Goal: Transaction & Acquisition: Download file/media

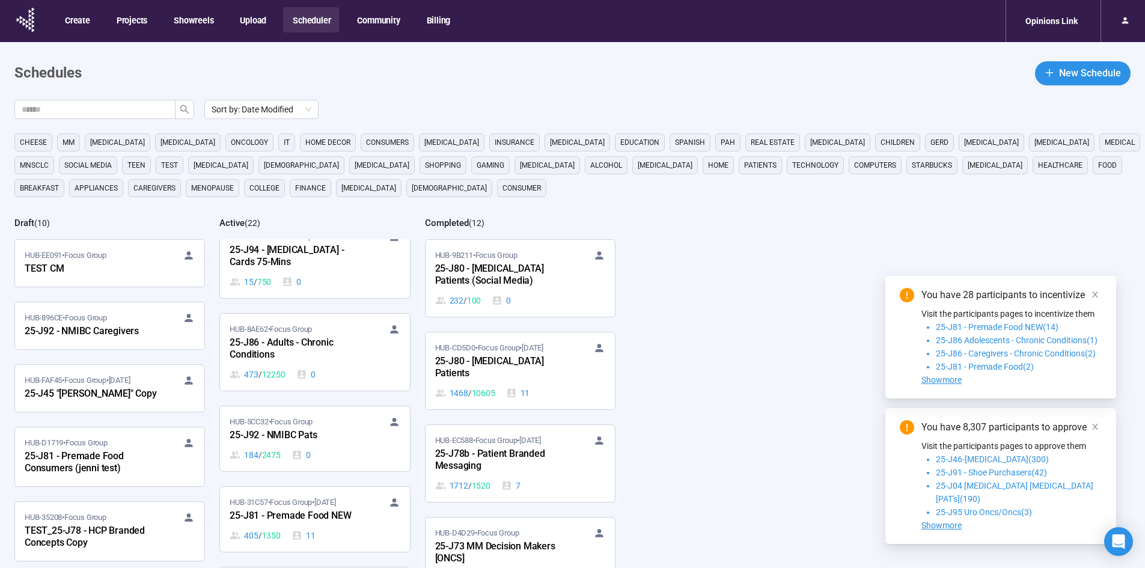
scroll to position [1082, 0]
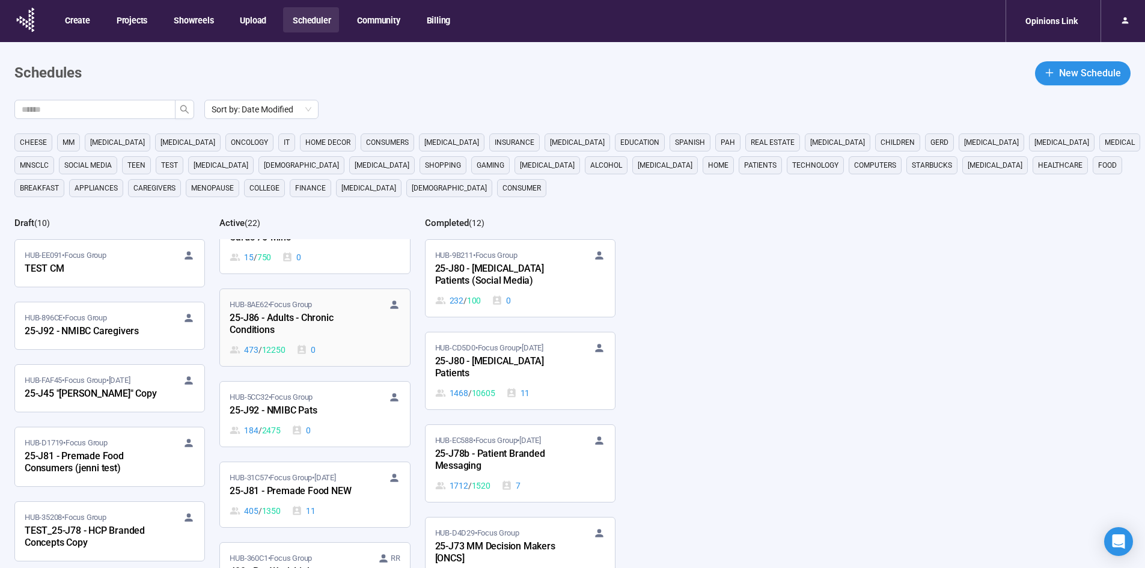
click at [333, 340] on div "HUB-8AE62 • Focus Group 25-J86 - Adults - Chronic Conditions 473 / 12250 0" at bounding box center [315, 328] width 170 height 58
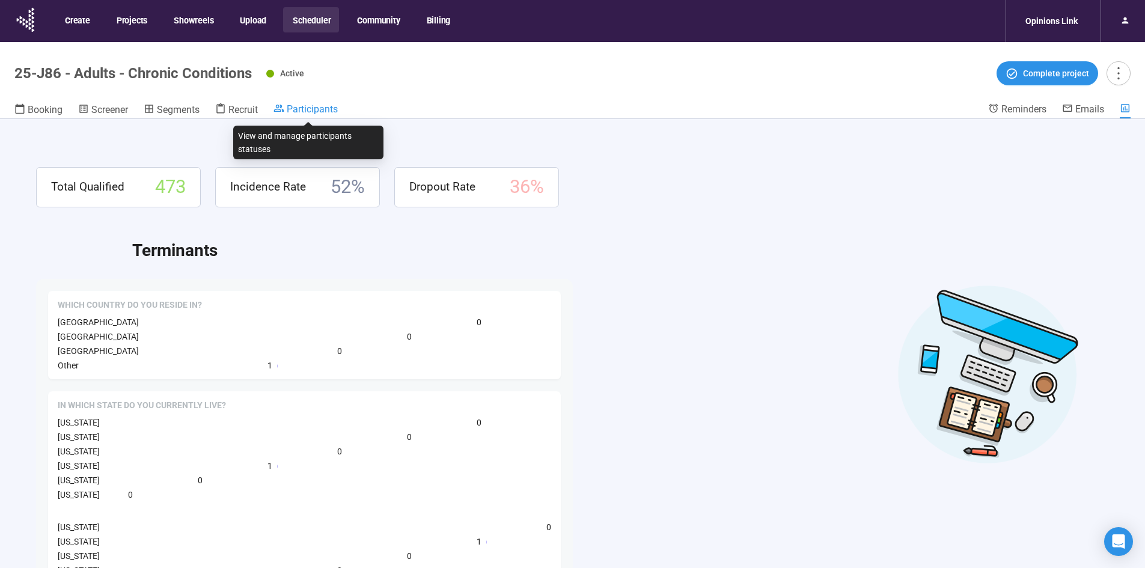
click at [321, 108] on span "Participants" at bounding box center [312, 108] width 51 height 11
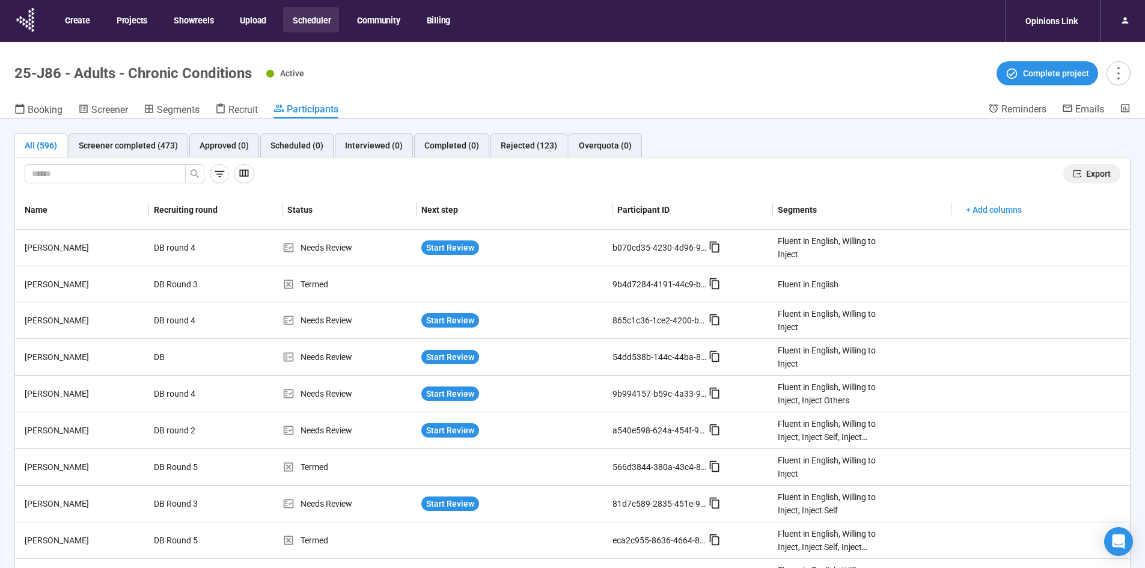
click at [1086, 175] on span "Export" at bounding box center [1098, 173] width 25 height 13
